Goal: Find specific page/section: Find specific page/section

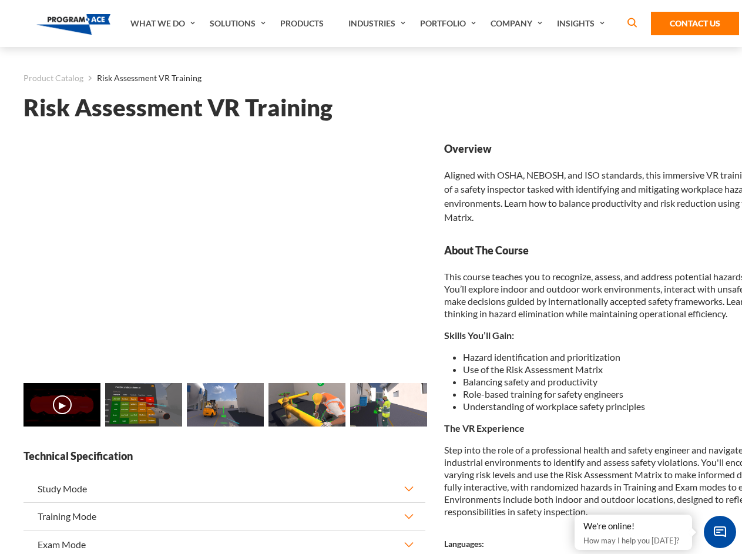
click at [239, 23] on link "Solutions" at bounding box center [239, 23] width 70 height 47
click at [0, 0] on div "AI & Computer Vision Solutions Computer Vision Quality Control AI tools for fas…" at bounding box center [0, 0] width 0 height 0
click at [0, 0] on div "AI & Computer Vision Solutions Virtual Training Solutions Virtual Tour Solution…" at bounding box center [0, 0] width 0 height 0
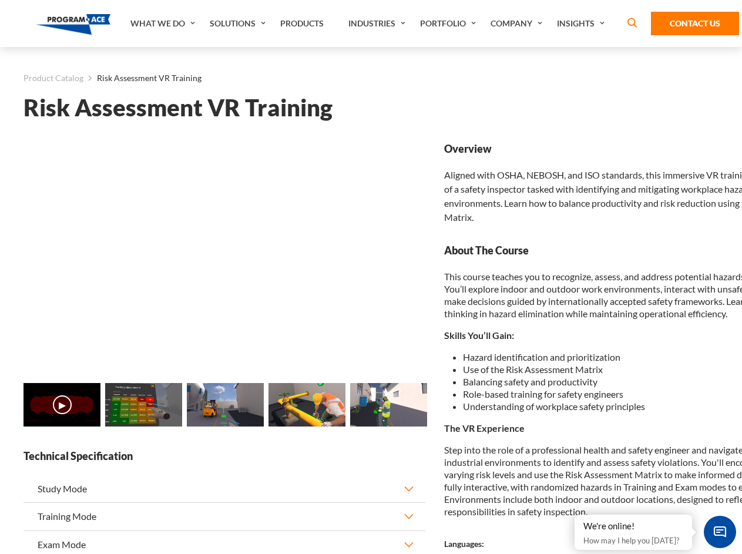
click at [0, 0] on div "AI & Computer Vision Solutions Virtual Training Solutions Virtual Tour Solution…" at bounding box center [0, 0] width 0 height 0
click at [0, 0] on div "AI & Computer Vision Solutions Computer Vision Quality Control AI tools for fas…" at bounding box center [0, 0] width 0 height 0
